Goal: Find specific page/section: Find specific page/section

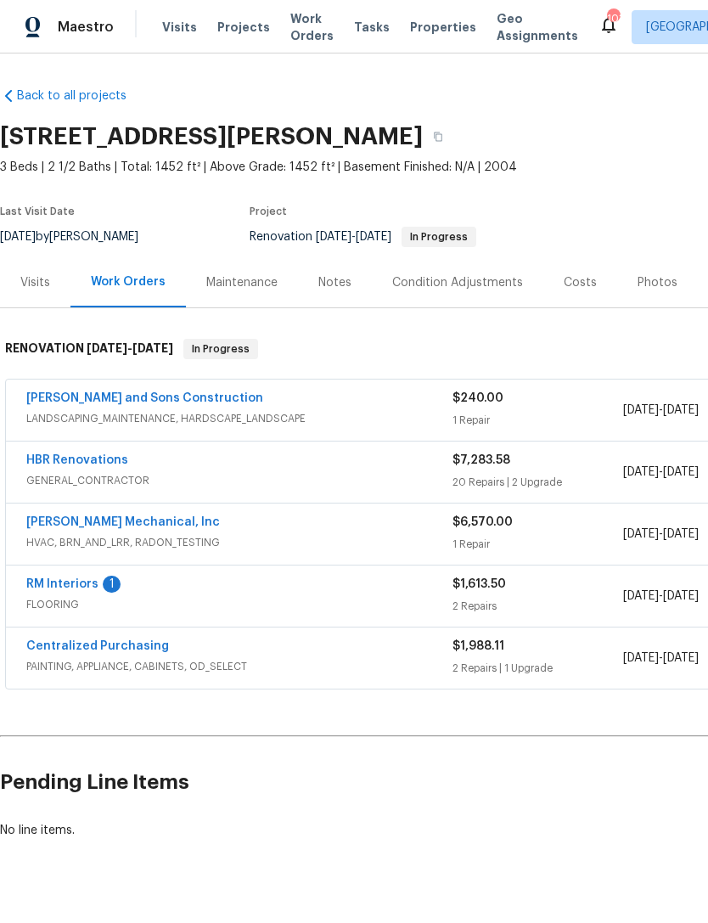
click at [193, 473] on span "GENERAL_CONTRACTOR" at bounding box center [239, 480] width 426 height 17
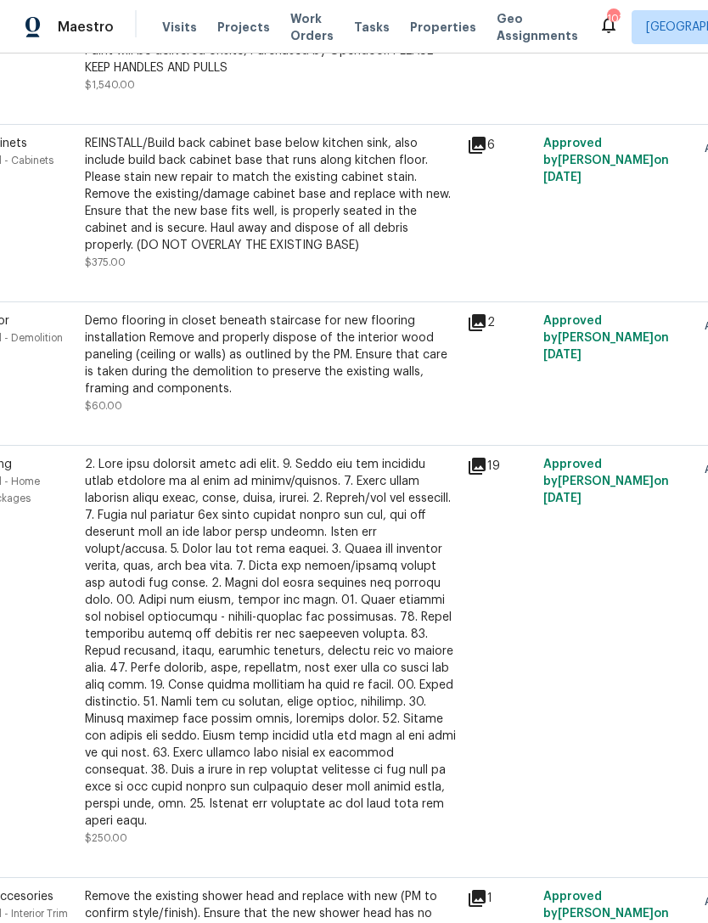
scroll to position [724, 86]
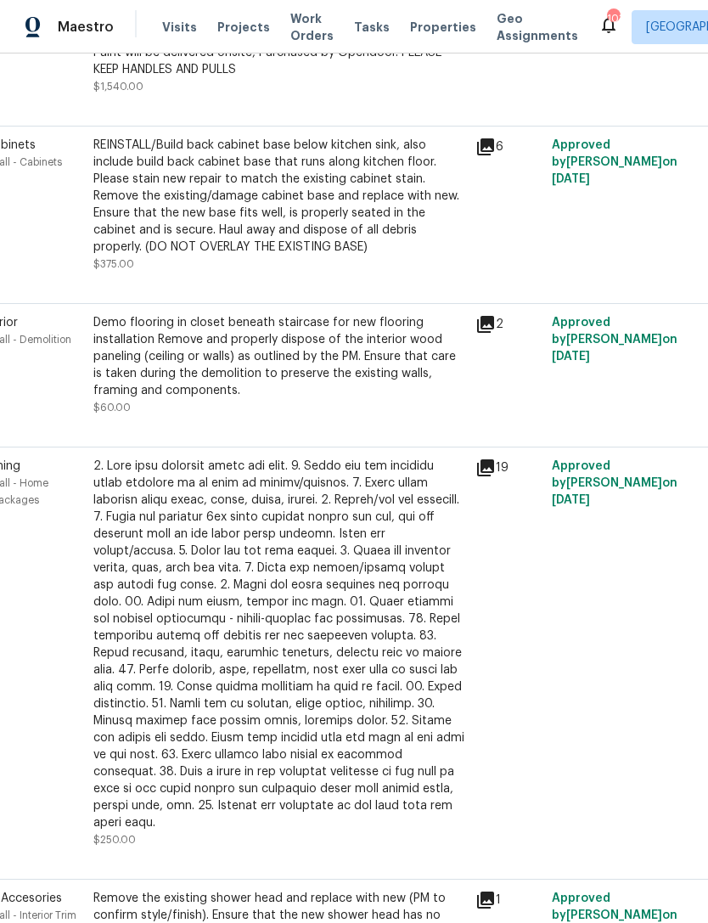
click at [486, 331] on icon at bounding box center [485, 324] width 17 height 17
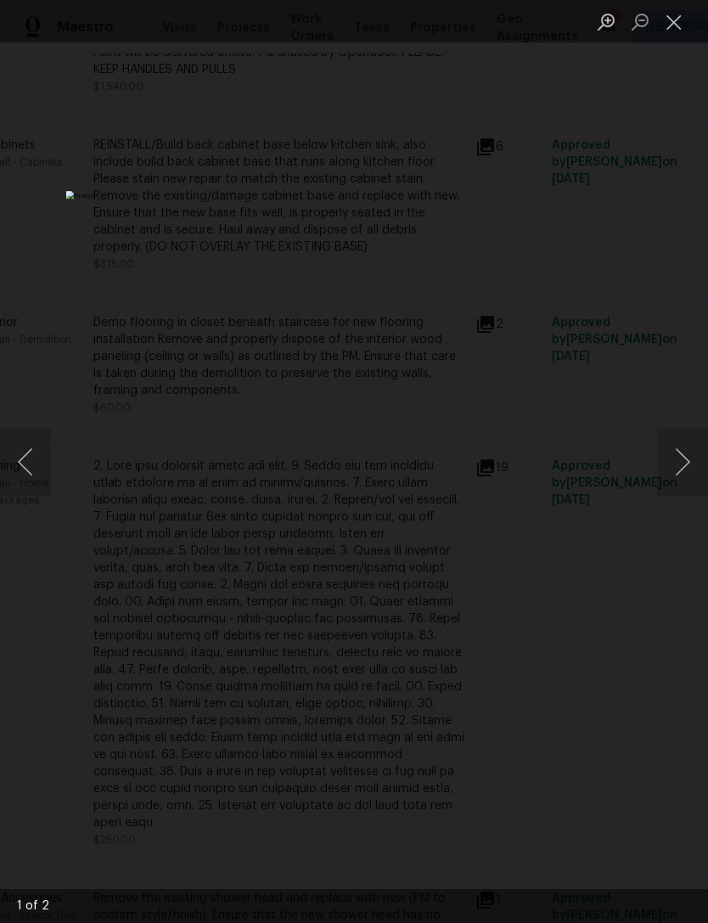
click at [677, 465] on button "Next image" at bounding box center [682, 462] width 51 height 68
click at [674, 29] on button "Close lightbox" at bounding box center [674, 22] width 34 height 30
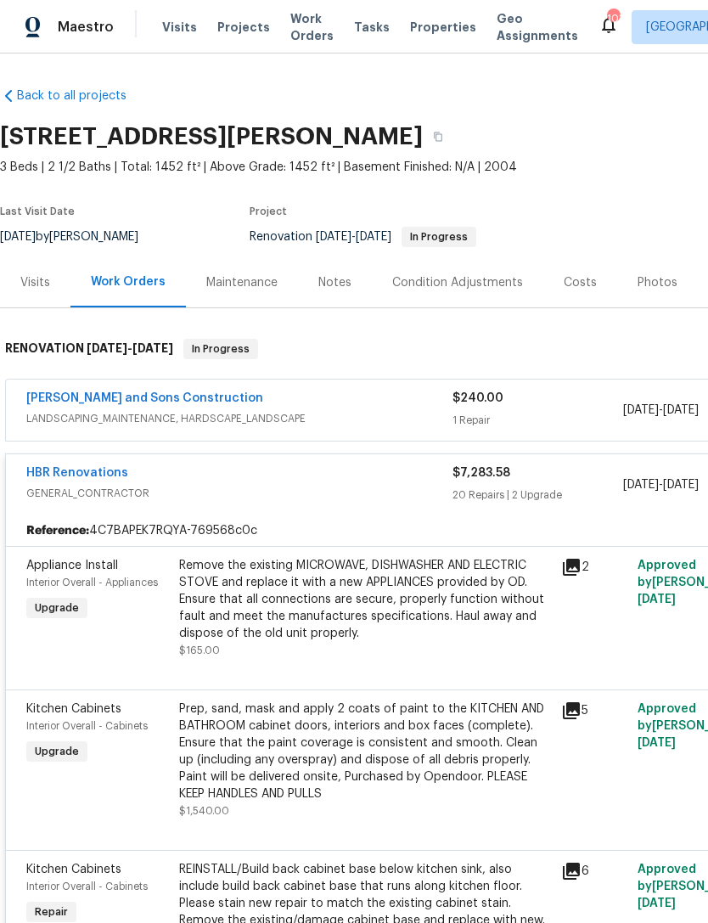
scroll to position [0, 0]
click at [42, 292] on div "Visits" at bounding box center [35, 282] width 70 height 50
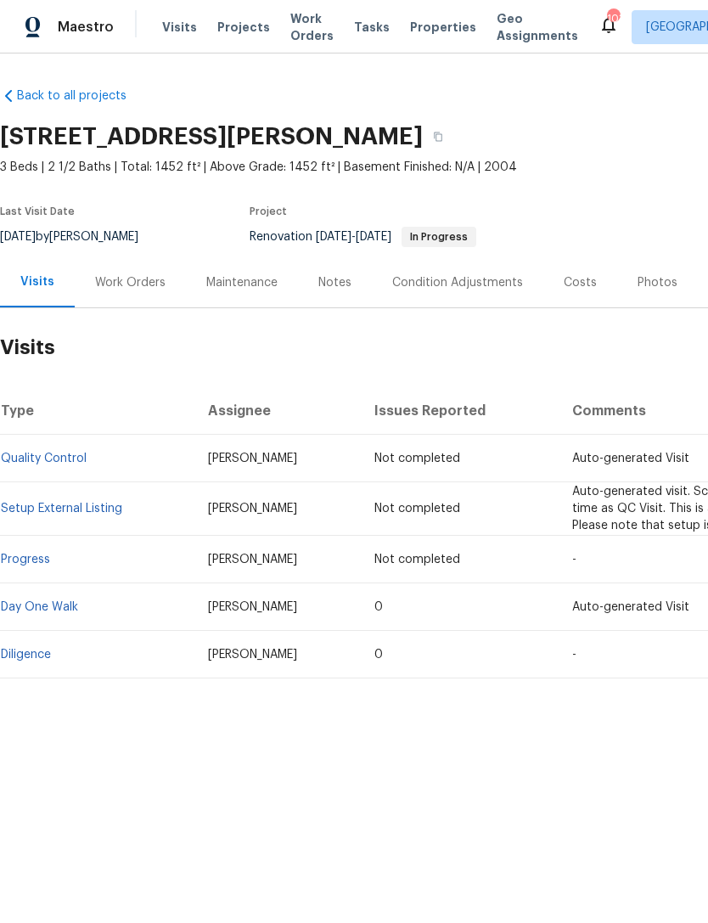
click at [140, 293] on div "Work Orders" at bounding box center [130, 282] width 111 height 50
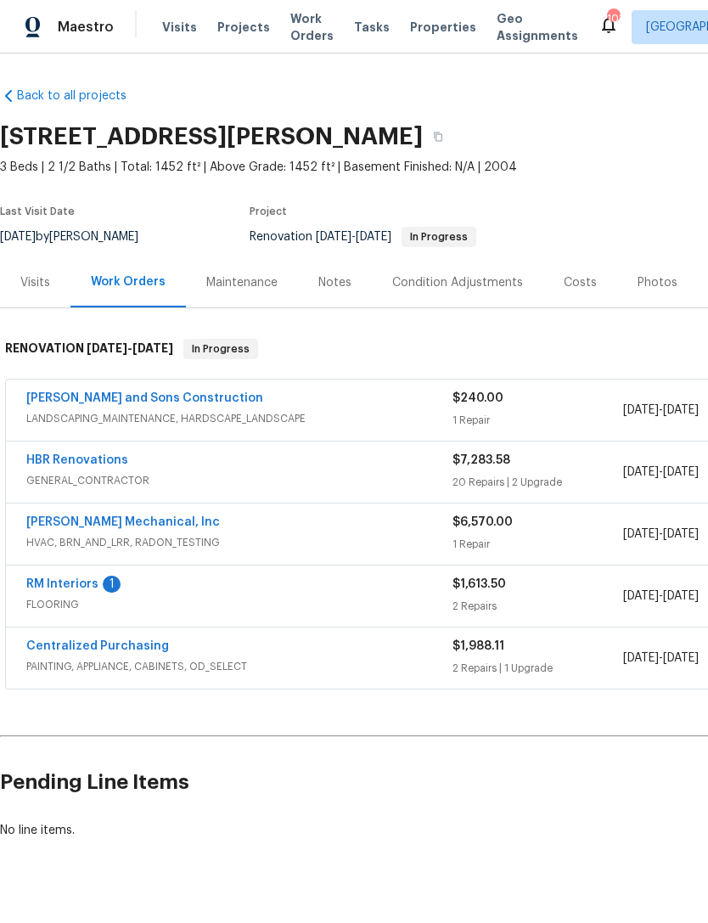
click at [79, 588] on link "RM Interiors" at bounding box center [62, 584] width 72 height 12
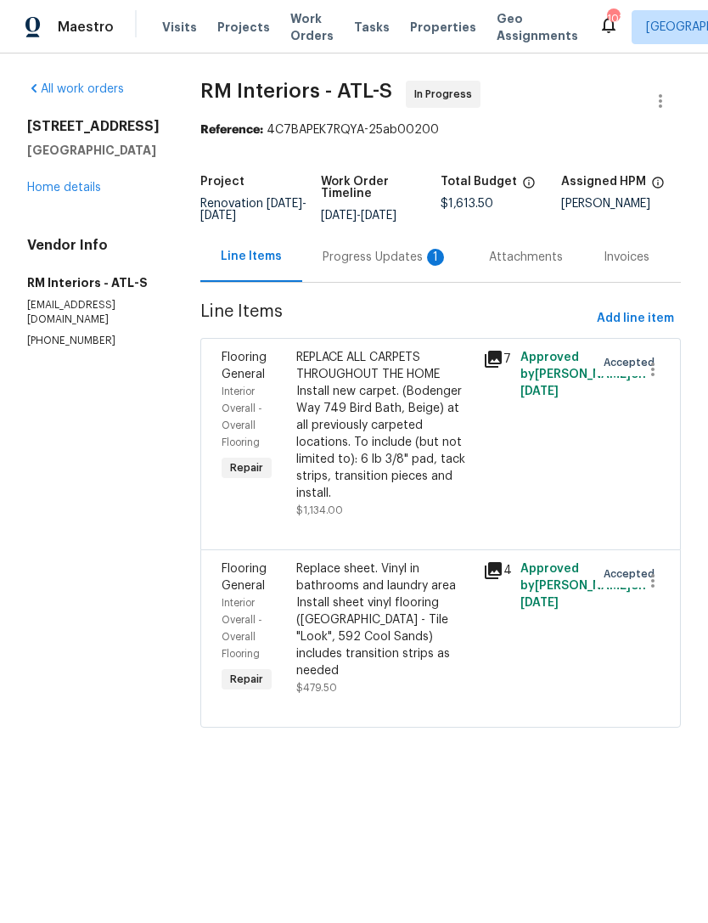
click at [381, 261] on div "Progress Updates 1" at bounding box center [386, 257] width 126 height 17
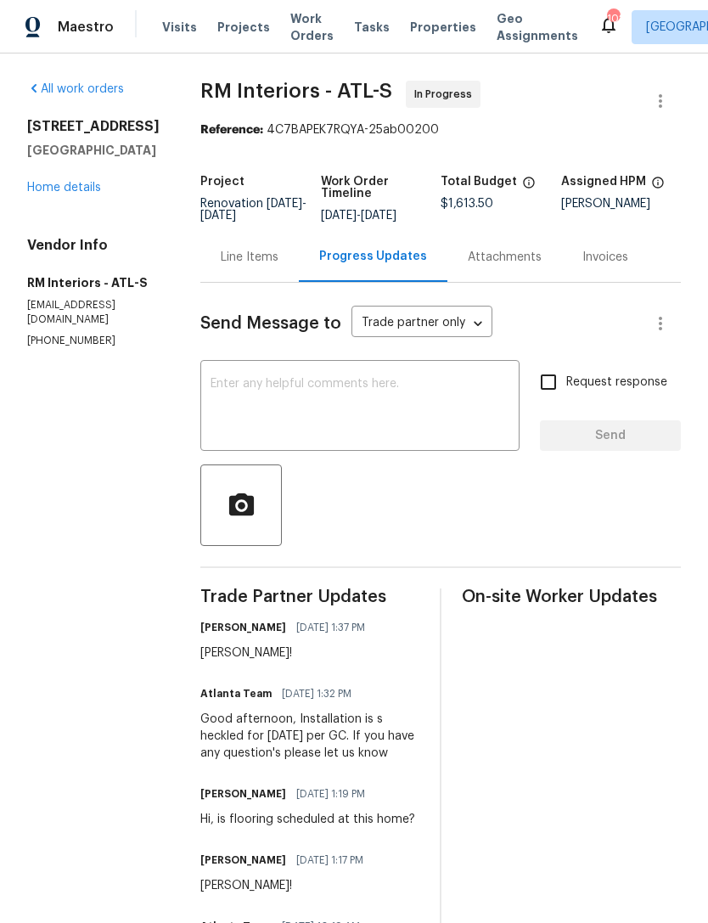
click at [71, 194] on link "Home details" at bounding box center [64, 188] width 74 height 12
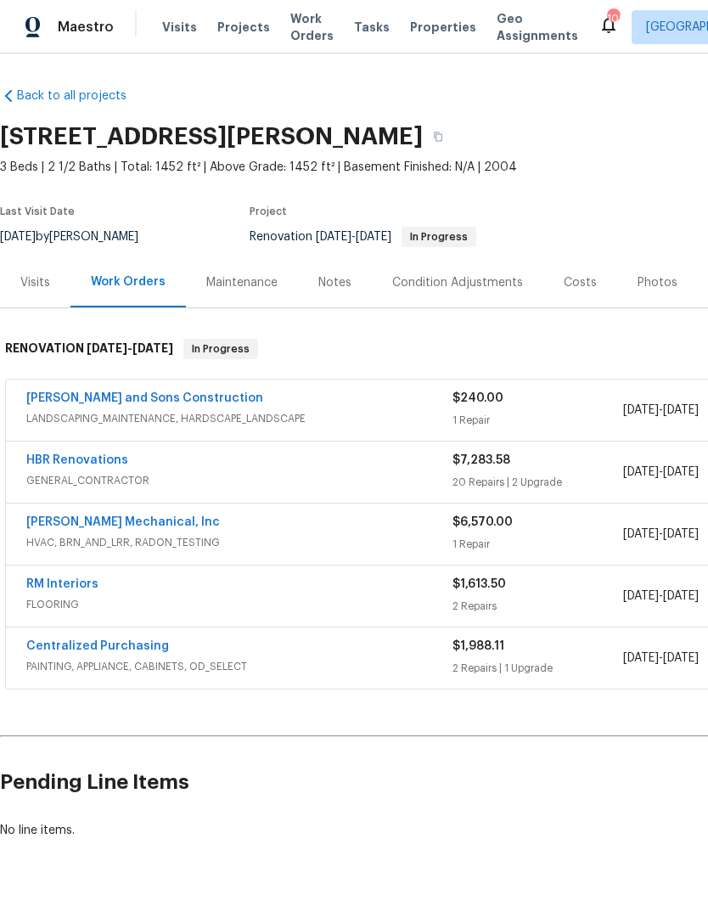
click at [81, 464] on link "HBR Renovations" at bounding box center [77, 460] width 102 height 12
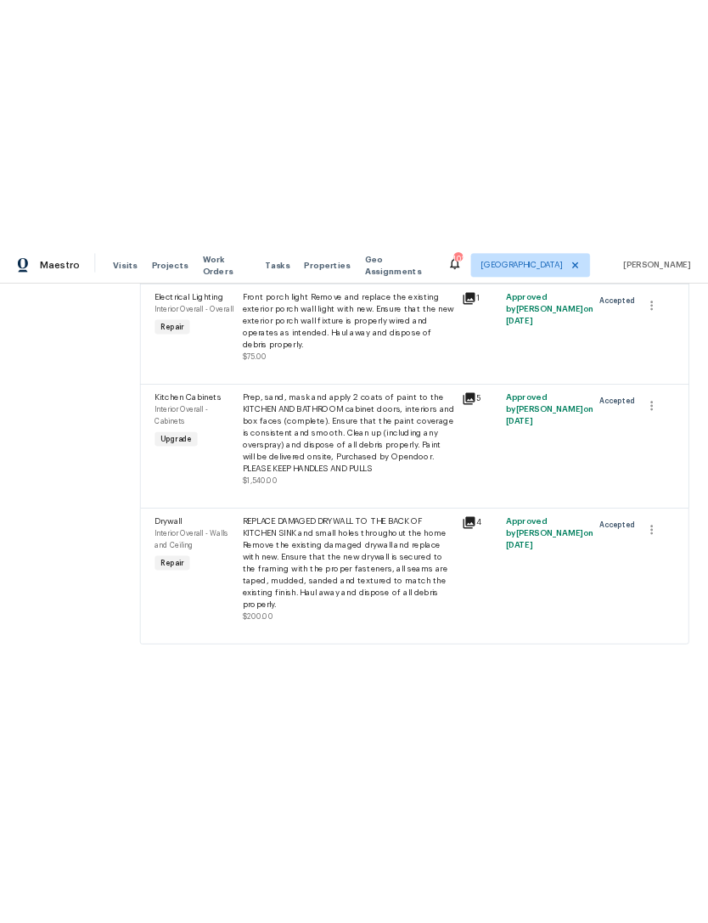
scroll to position [3596, 0]
